Goal: Transaction & Acquisition: Obtain resource

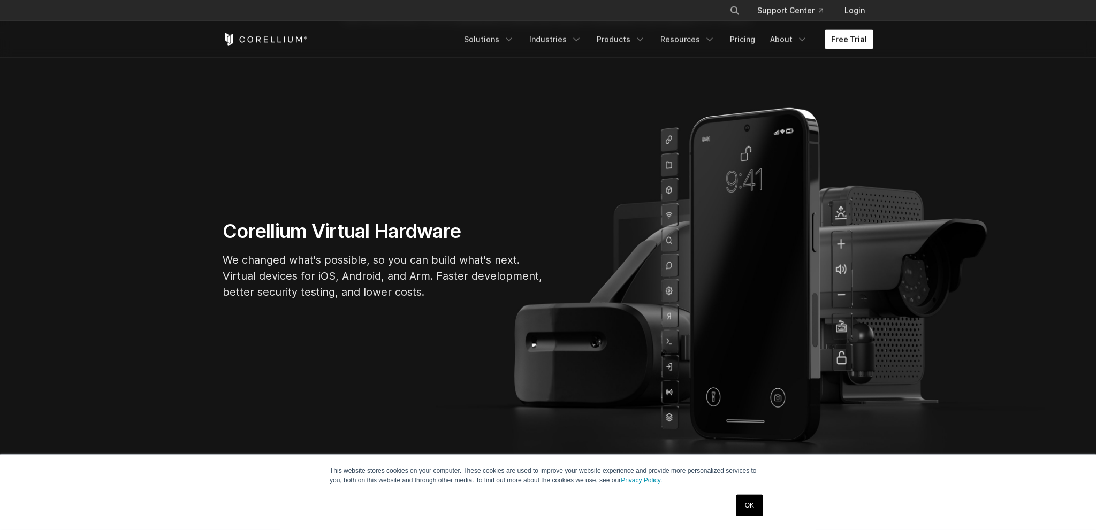
scroll to position [56, 0]
click at [746, 501] on link "OK" at bounding box center [749, 505] width 27 height 21
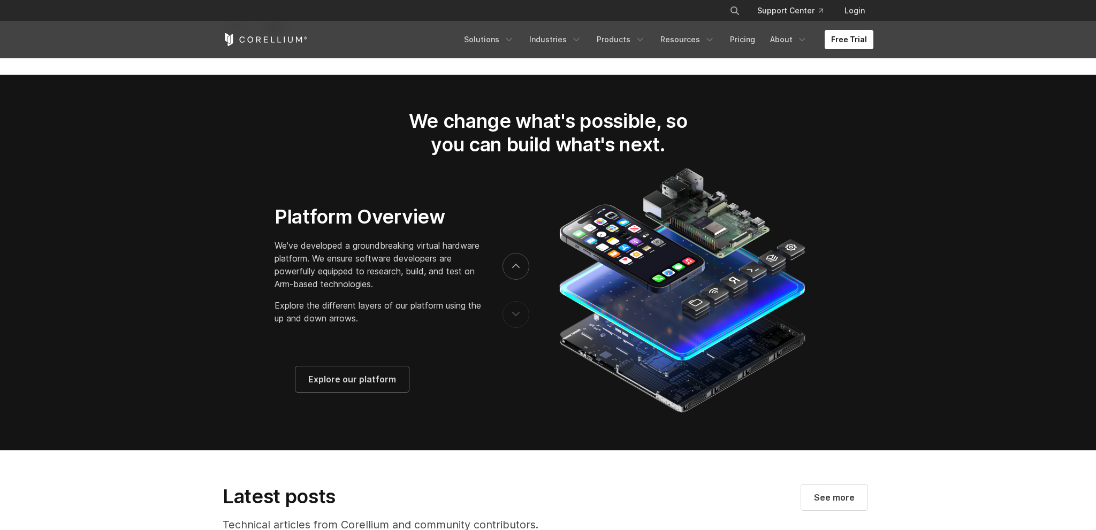
scroll to position [2091, 0]
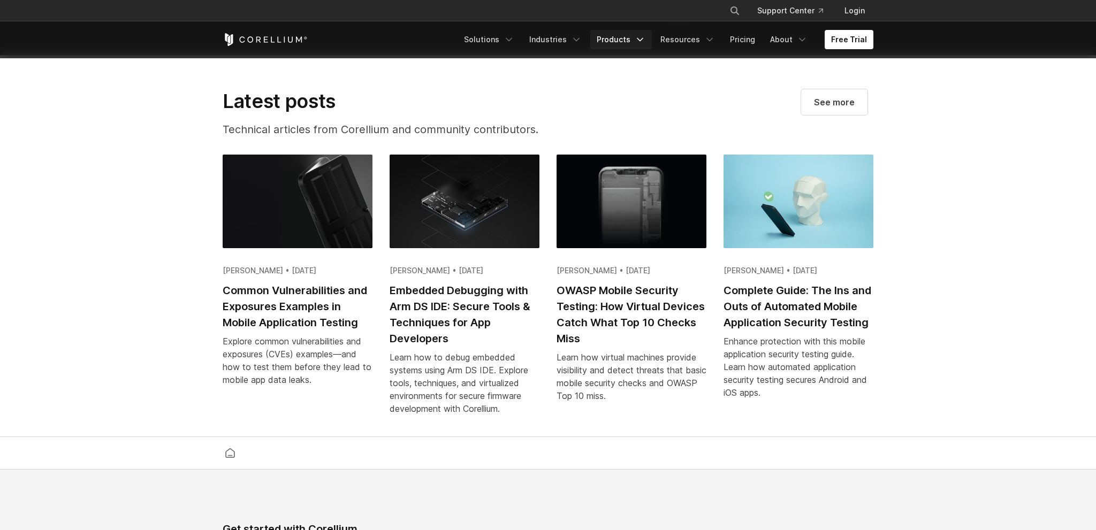
click at [628, 37] on link "Products" at bounding box center [621, 39] width 62 height 19
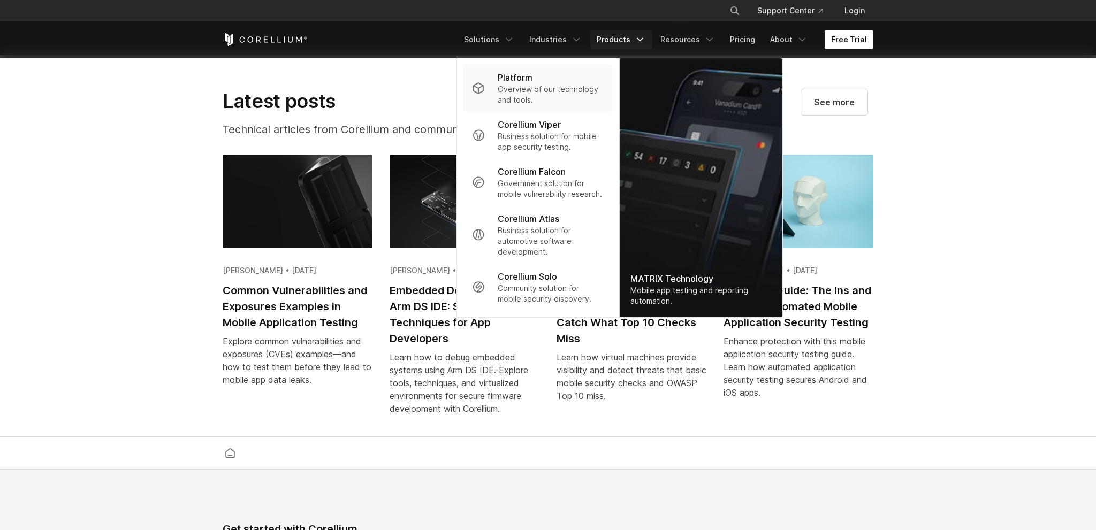
click at [593, 96] on p "Overview of our technology and tools." at bounding box center [551, 94] width 106 height 21
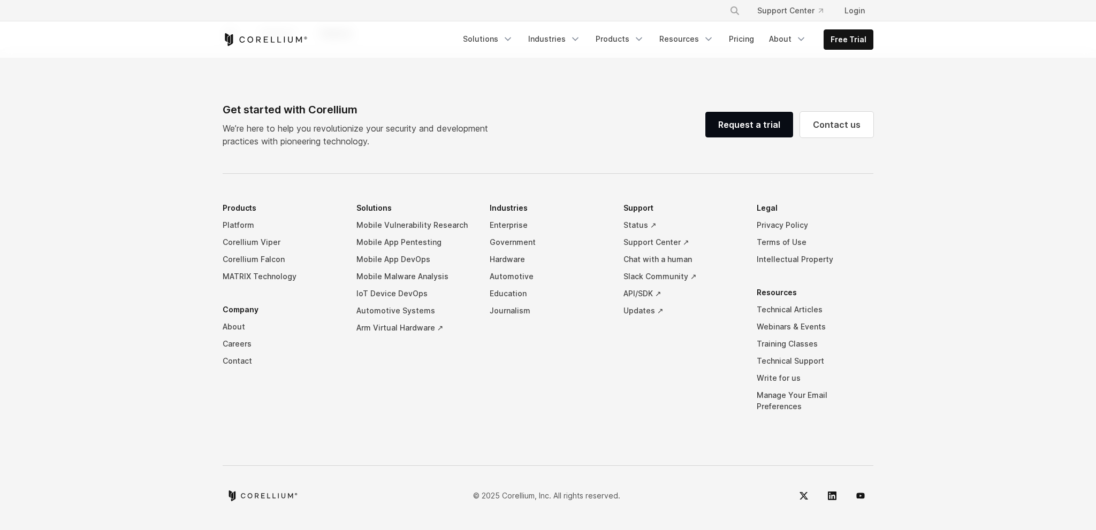
scroll to position [4756, 0]
click at [761, 138] on link "Request a trial" at bounding box center [749, 125] width 88 height 26
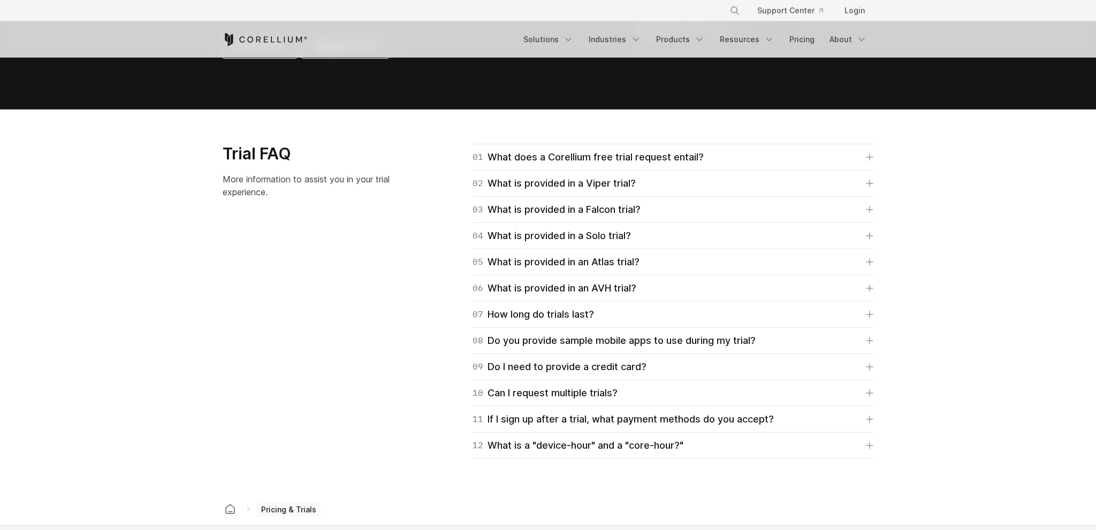
scroll to position [1469, 0]
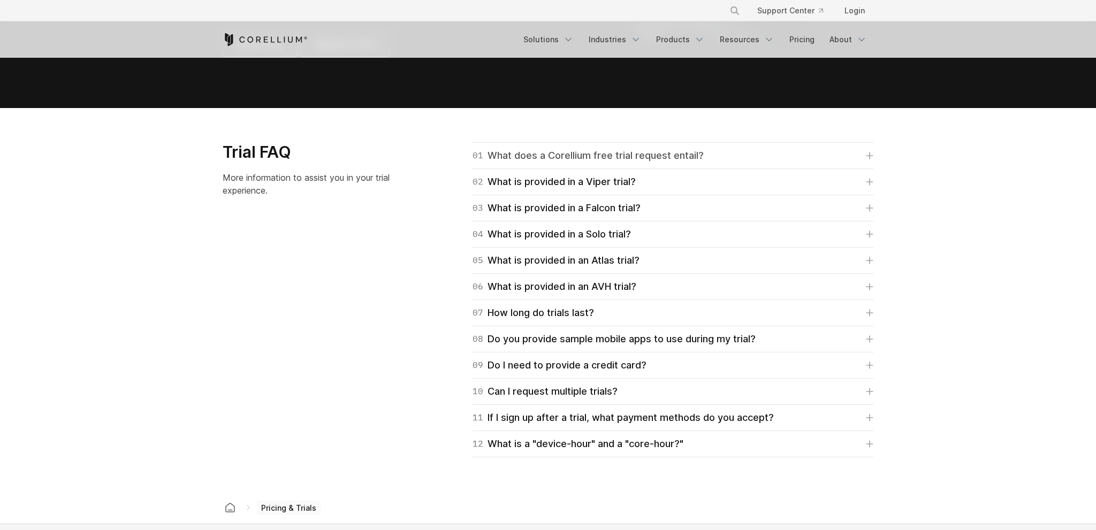
click at [756, 154] on link "01 What does a Corellium free trial request entail?" at bounding box center [672, 155] width 401 height 15
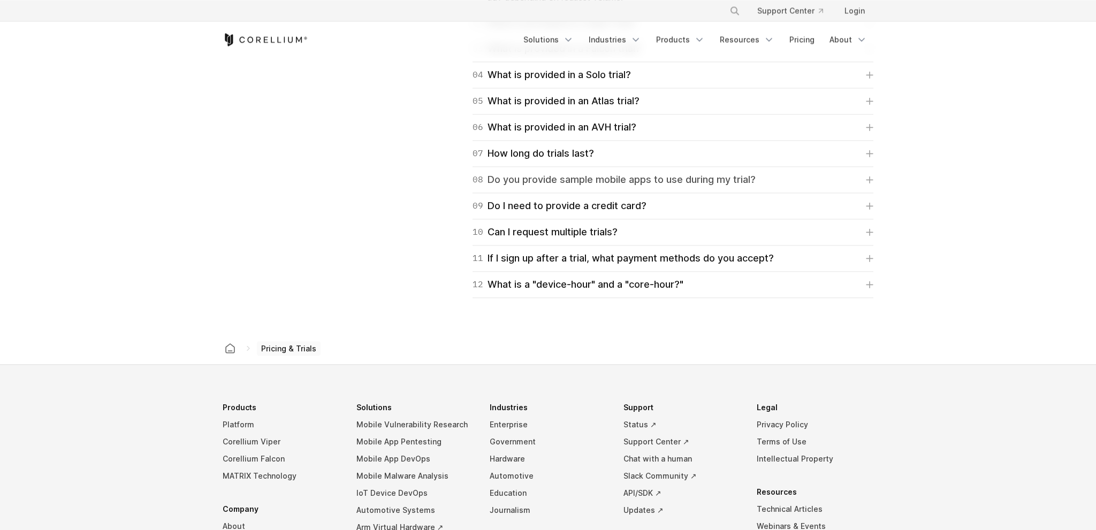
scroll to position [1751, 0]
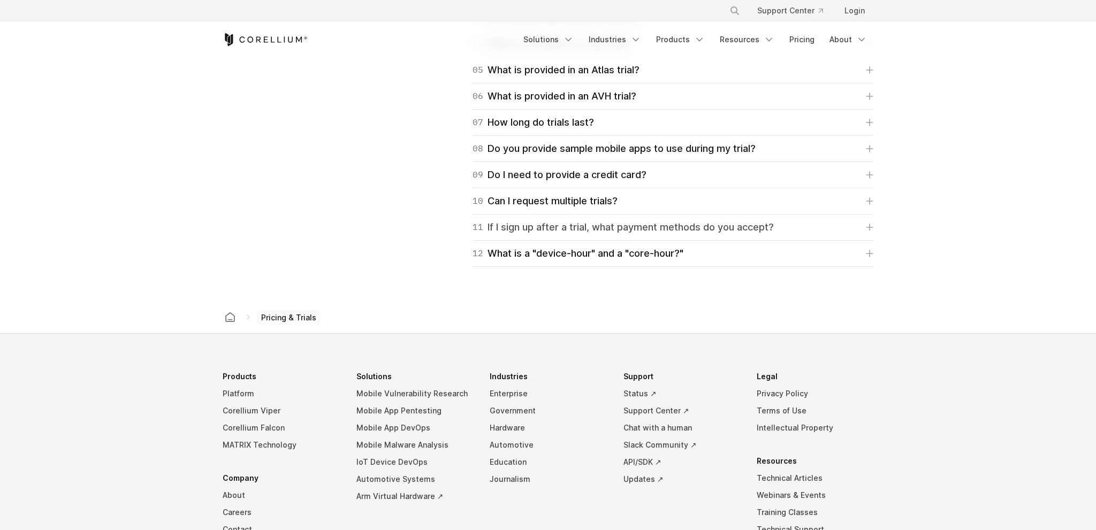
click at [715, 228] on div "11 If I sign up after a trial, what payment methods do you accept?" at bounding box center [622, 227] width 301 height 15
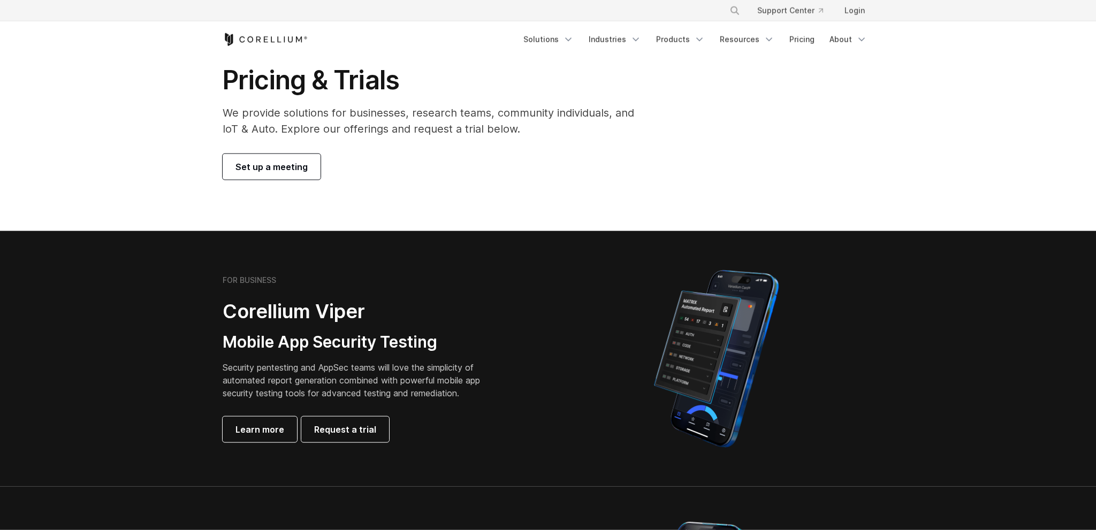
scroll to position [0, 0]
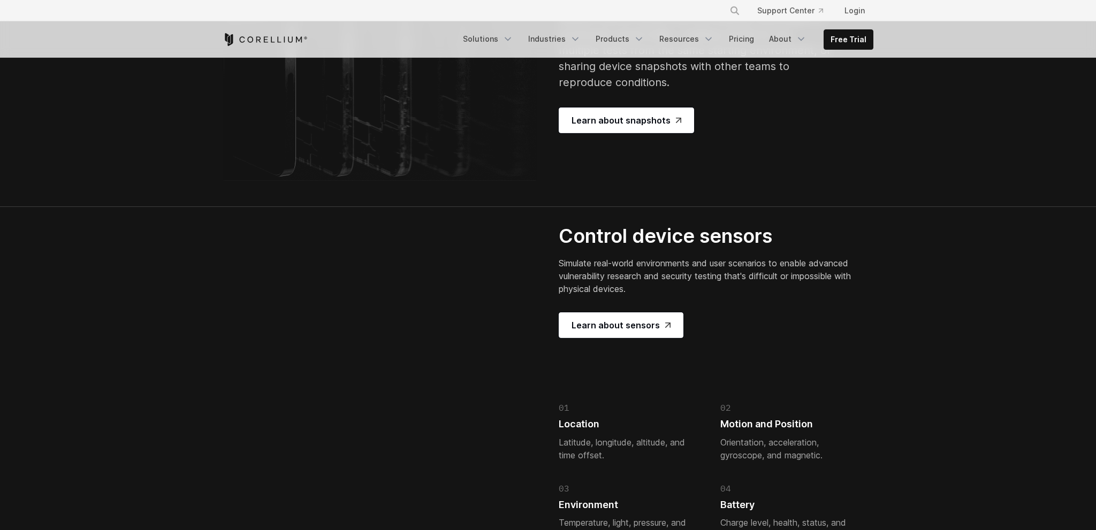
scroll to position [2101, 0]
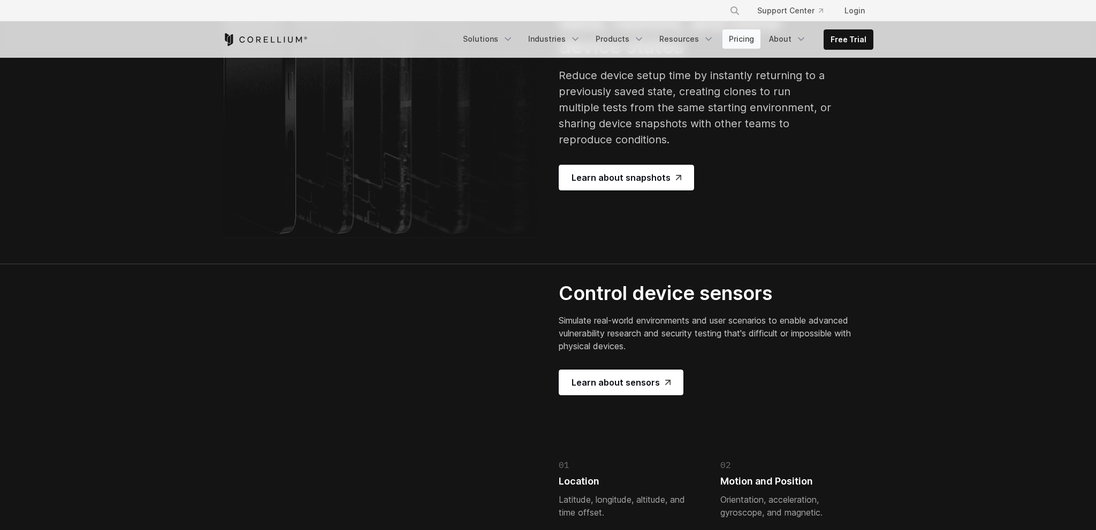
click at [747, 37] on link "Pricing" at bounding box center [741, 38] width 38 height 19
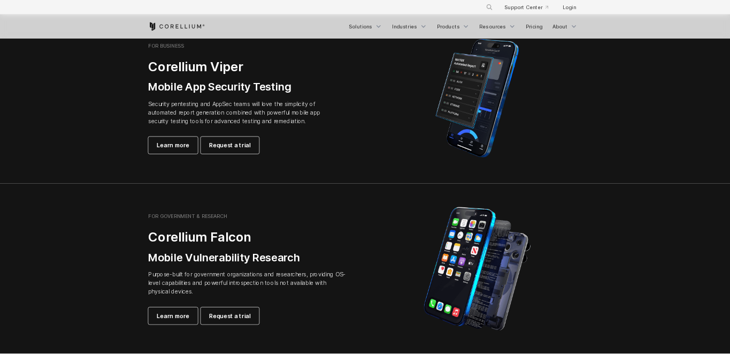
scroll to position [169, 0]
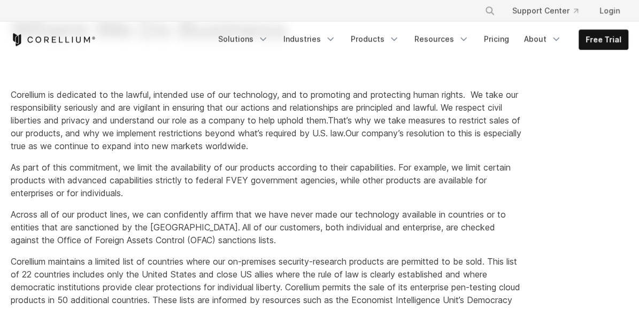
scroll to position [113, 0]
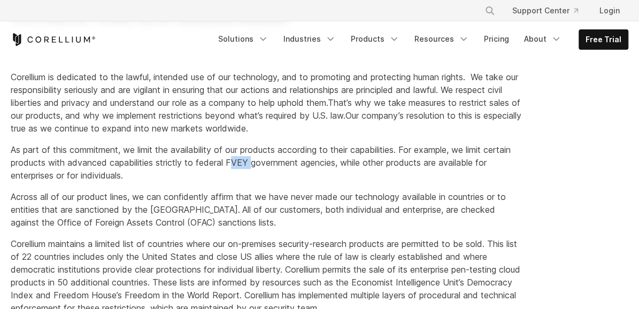
drag, startPoint x: 264, startPoint y: 163, endPoint x: 286, endPoint y: 164, distance: 22.5
click at [286, 164] on span "As part of this commitment, we limit the availability of our products according…" at bounding box center [261, 162] width 500 height 36
click at [265, 163] on span "As part of this commitment, we limit the availability of our products according…" at bounding box center [261, 162] width 500 height 36
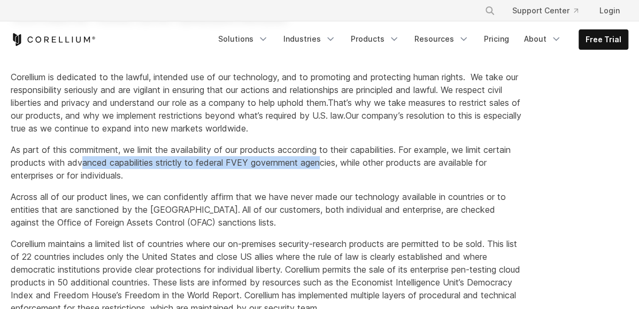
drag, startPoint x: 125, startPoint y: 162, endPoint x: 355, endPoint y: 161, distance: 230.1
click at [355, 161] on span "As part of this commitment, we limit the availability of our products according…" at bounding box center [261, 162] width 500 height 36
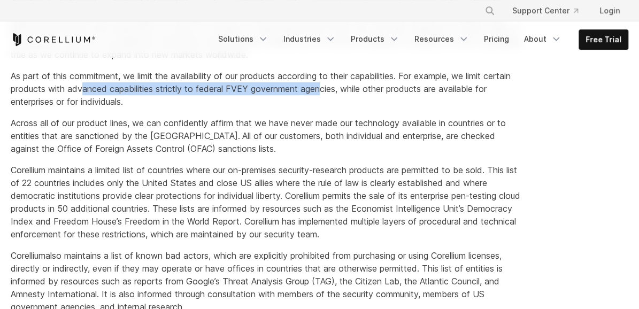
scroll to position [285, 0]
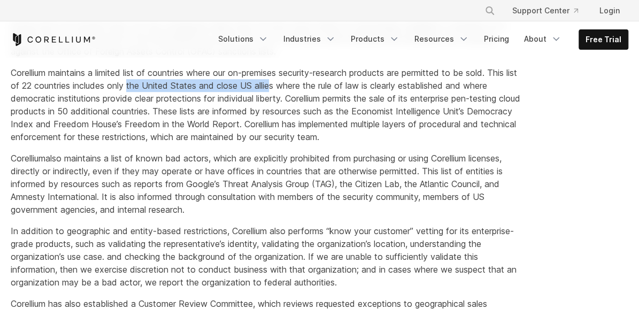
drag, startPoint x: 142, startPoint y: 91, endPoint x: 286, endPoint y: 86, distance: 144.0
click at [286, 86] on p "Corellium maintains a limited list of countries where our on-premises security-…" at bounding box center [267, 104] width 512 height 77
click at [290, 86] on span "Corellium maintains a limited list of countries where our on-premises security-…" at bounding box center [266, 104] width 510 height 75
drag, startPoint x: 293, startPoint y: 86, endPoint x: 260, endPoint y: 83, distance: 33.3
click at [260, 83] on span "Corellium maintains a limited list of countries where our on-premises security-…" at bounding box center [266, 104] width 510 height 75
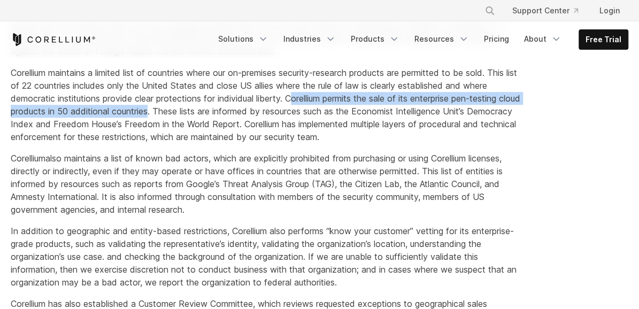
drag, startPoint x: 299, startPoint y: 101, endPoint x: 174, endPoint y: 110, distance: 125.0
click at [174, 110] on span "Corellium maintains a limited list of countries where our on-premises security-…" at bounding box center [266, 104] width 510 height 75
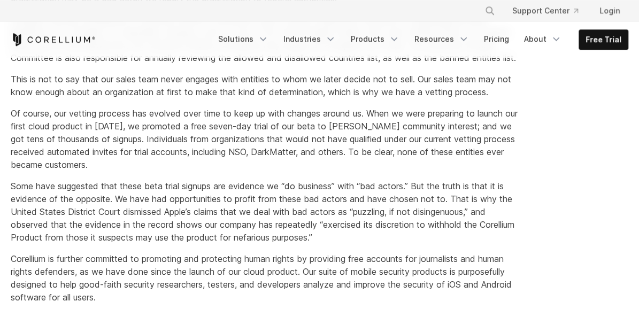
scroll to position [569, 0]
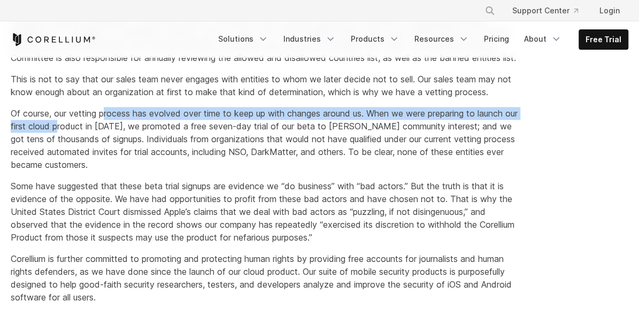
drag, startPoint x: 107, startPoint y: 131, endPoint x: 75, endPoint y: 136, distance: 31.9
click at [75, 136] on p "Of course, our vetting process has evolved over time to keep up with changes ar…" at bounding box center [267, 139] width 512 height 64
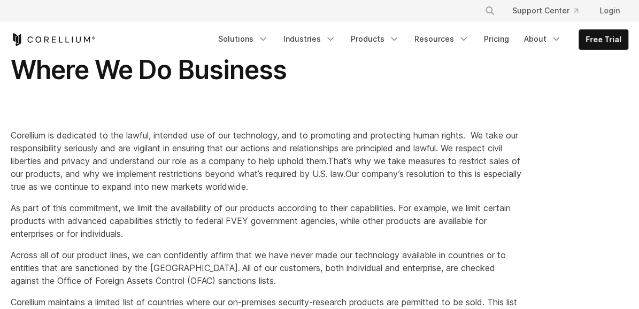
scroll to position [0, 0]
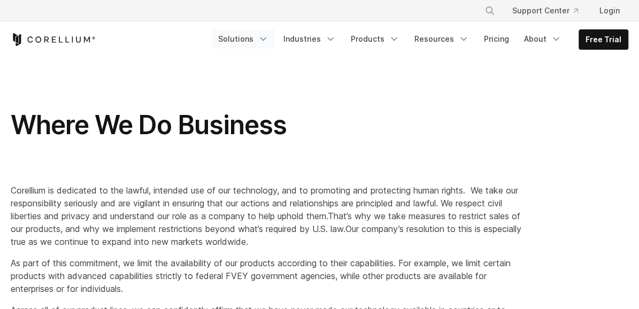
click at [263, 45] on link "Solutions" at bounding box center [243, 38] width 63 height 19
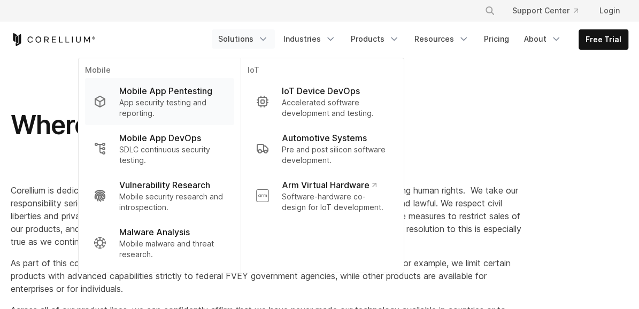
click at [192, 90] on p "Mobile App Pentesting" at bounding box center [165, 91] width 93 height 13
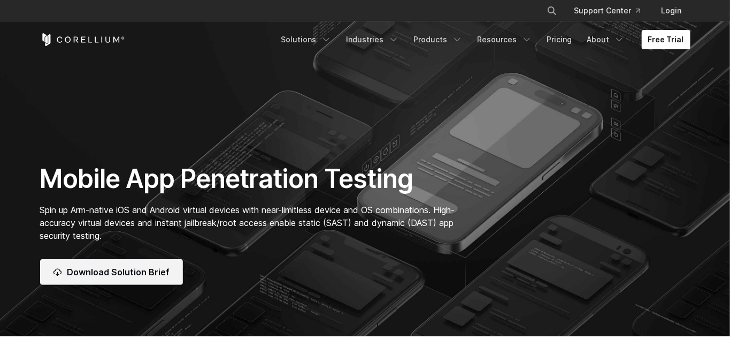
click at [119, 278] on span "Download Solution Brief" at bounding box center [118, 271] width 103 height 13
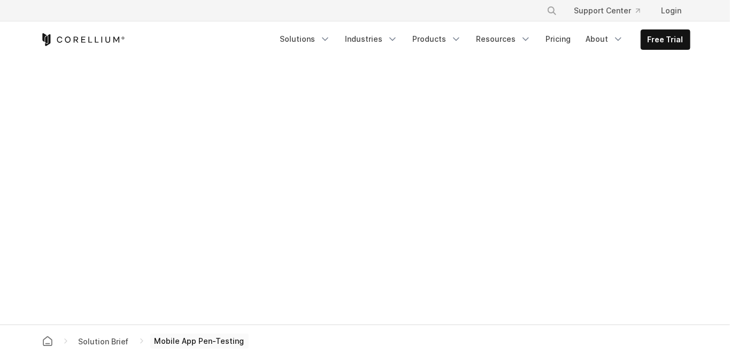
scroll to position [621, 0]
